Goal: Information Seeking & Learning: Learn about a topic

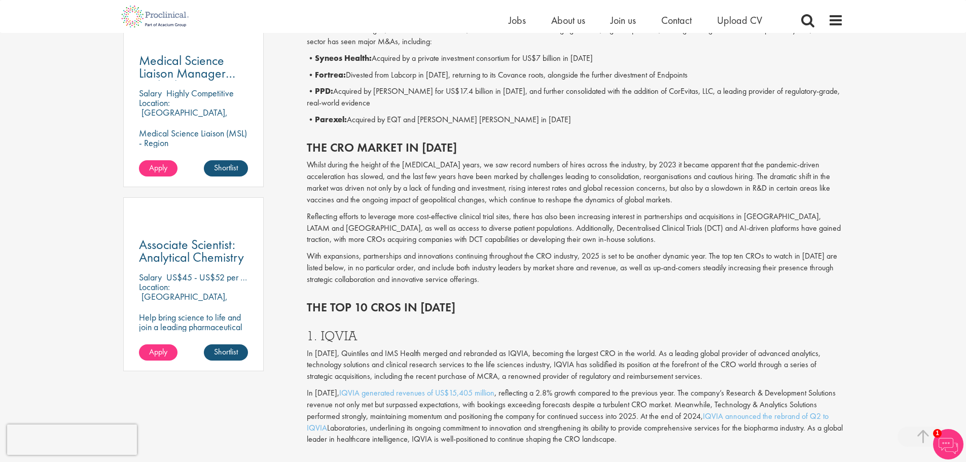
scroll to position [608, 0]
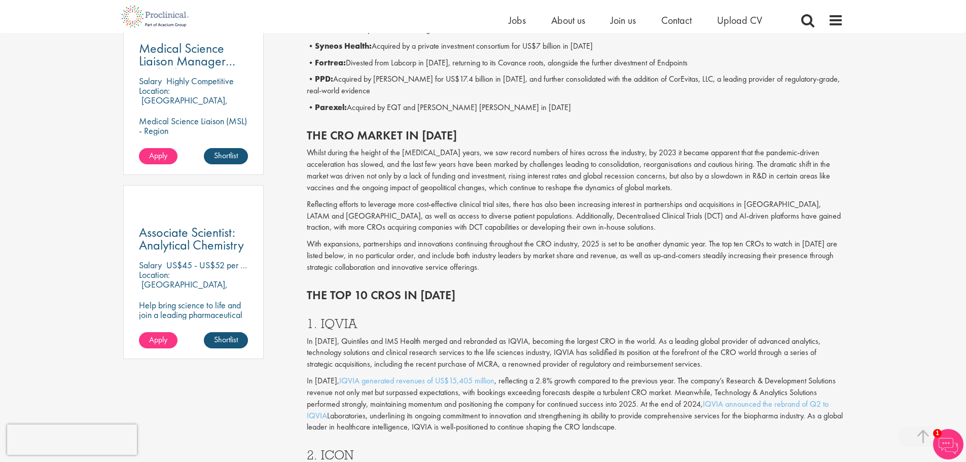
click at [631, 280] on div "The top 10 CROs in [DATE]" at bounding box center [575, 292] width 552 height 28
click at [702, 251] on p "With expansions, partnerships and innovations continuing throughout the CRO ind…" at bounding box center [575, 255] width 536 height 35
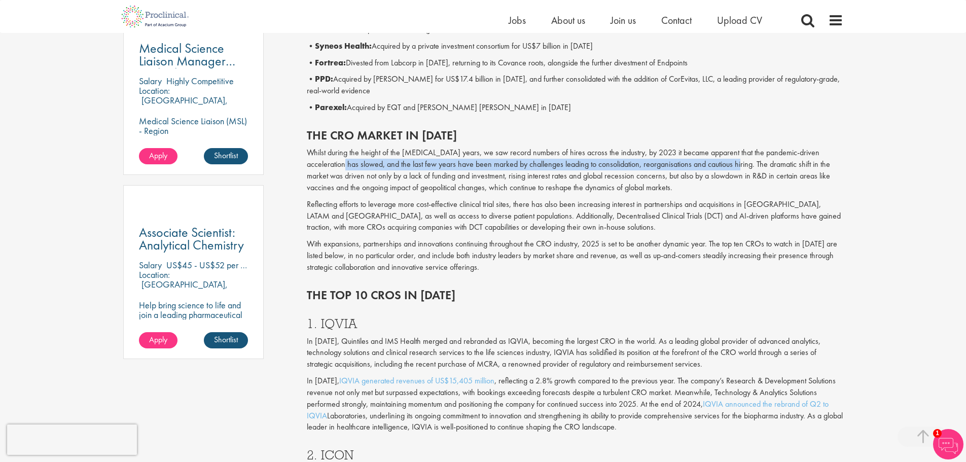
drag, startPoint x: 337, startPoint y: 159, endPoint x: 704, endPoint y: 161, distance: 367.1
click at [704, 161] on p "Whilst during the height of the [MEDICAL_DATA] years, we saw record numbers of …" at bounding box center [575, 170] width 536 height 46
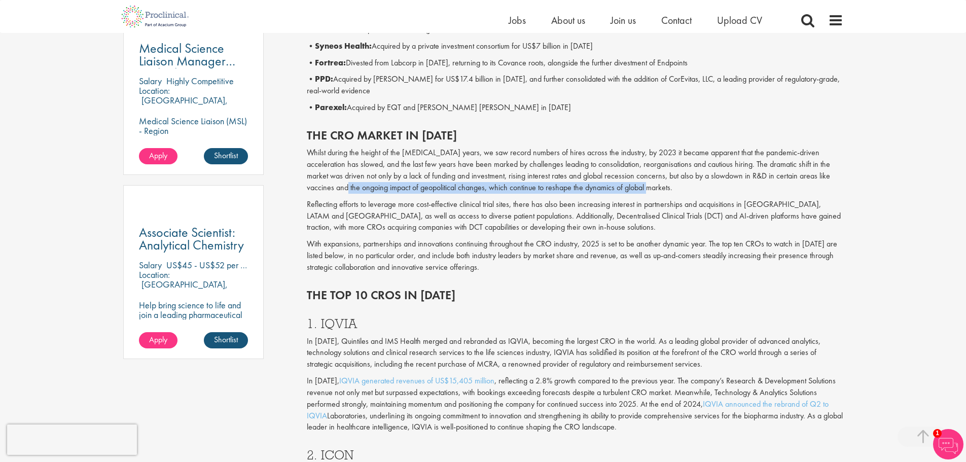
drag, startPoint x: 310, startPoint y: 188, endPoint x: 614, endPoint y: 187, distance: 303.7
click at [614, 187] on p "Whilst during the height of the [MEDICAL_DATA] years, we saw record numbers of …" at bounding box center [575, 170] width 536 height 46
drag, startPoint x: 321, startPoint y: 207, endPoint x: 429, endPoint y: 208, distance: 107.5
click at [429, 208] on p "Reflecting efforts to leverage more cost-effective clinical trial sites, there …" at bounding box center [575, 216] width 536 height 35
click at [448, 225] on p "Reflecting efforts to leverage more cost-effective clinical trial sites, there …" at bounding box center [575, 216] width 536 height 35
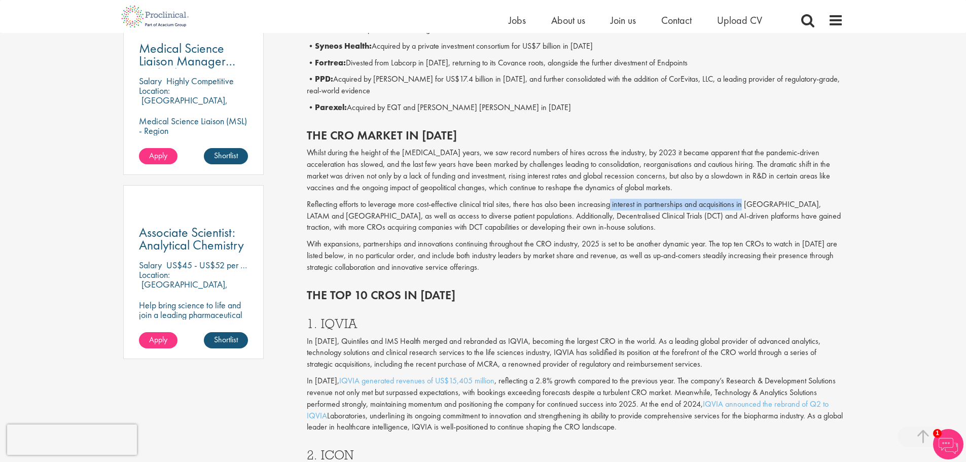
drag, startPoint x: 609, startPoint y: 201, endPoint x: 739, endPoint y: 206, distance: 129.4
click at [740, 201] on p "Reflecting efforts to leverage more cost-effective clinical trial sites, there …" at bounding box center [575, 216] width 536 height 35
click at [537, 281] on div "The top 10 CROs in [DATE]" at bounding box center [575, 292] width 552 height 28
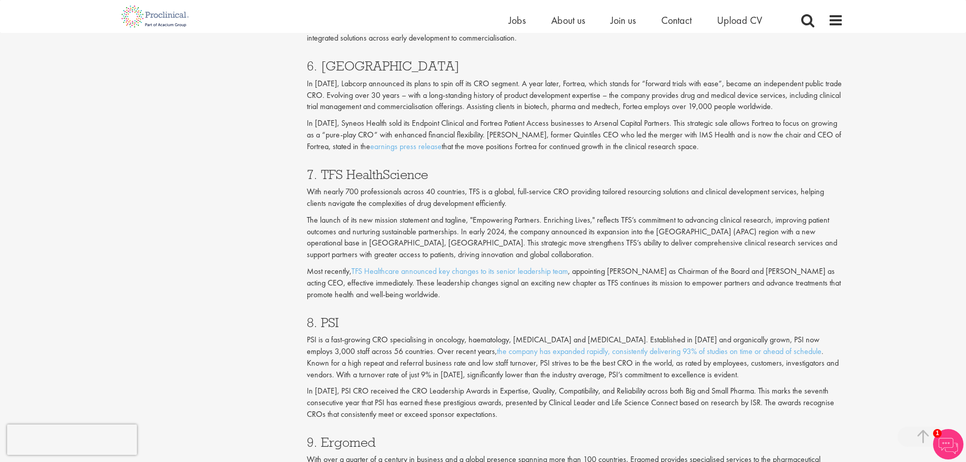
scroll to position [1876, 0]
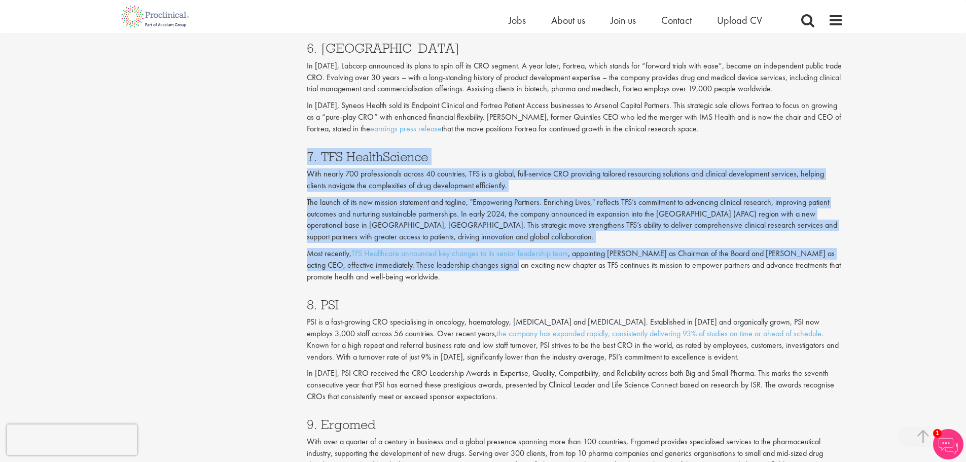
drag, startPoint x: 277, startPoint y: 159, endPoint x: 525, endPoint y: 290, distance: 279.8
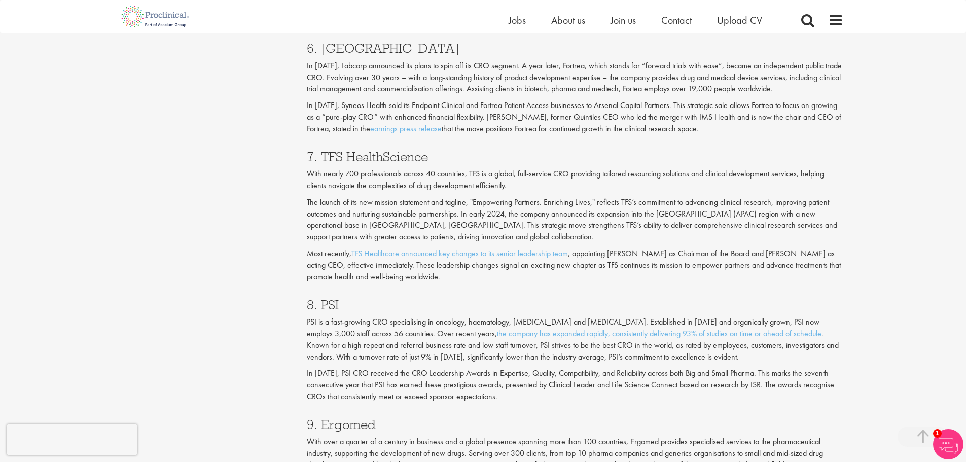
click at [525, 288] on div "8. PSI PSI is a fast-growing CRO specialising in oncology, haematology, [MEDICA…" at bounding box center [575, 348] width 552 height 120
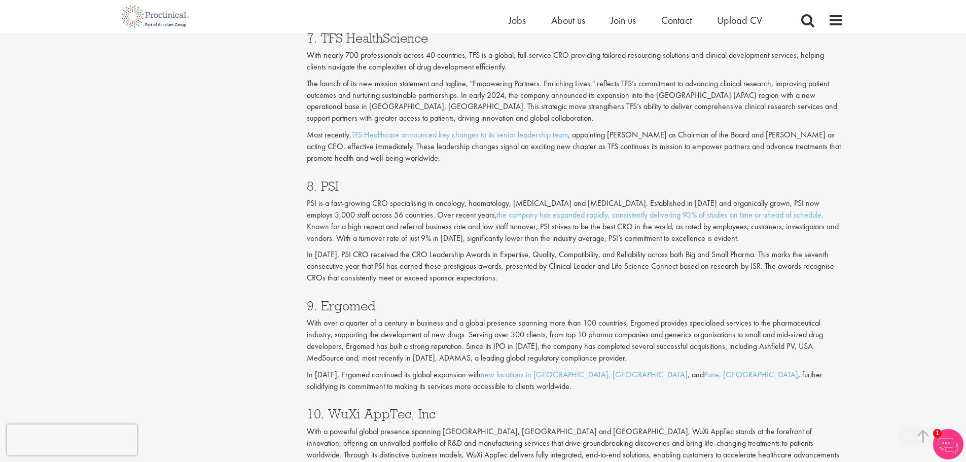
scroll to position [1977, 0]
